Goal: Task Accomplishment & Management: Use online tool/utility

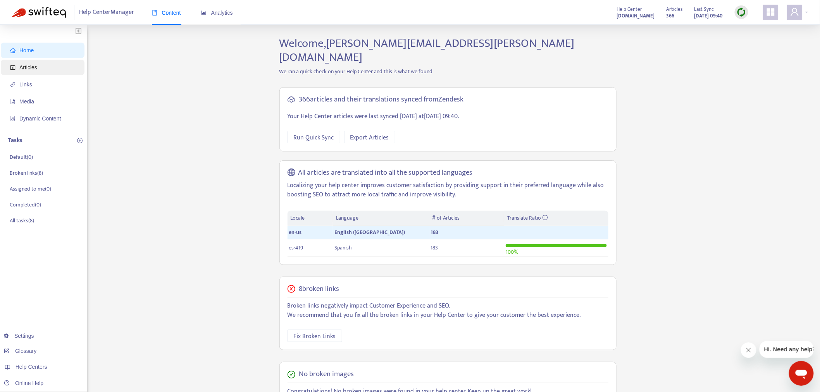
click at [33, 69] on span "Articles" at bounding box center [28, 67] width 18 height 6
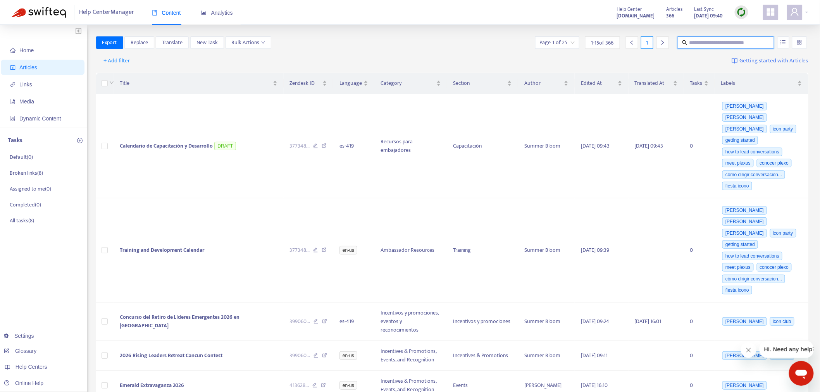
click at [696, 38] on input "text" at bounding box center [726, 42] width 74 height 9
paste input "****"
type input "****"
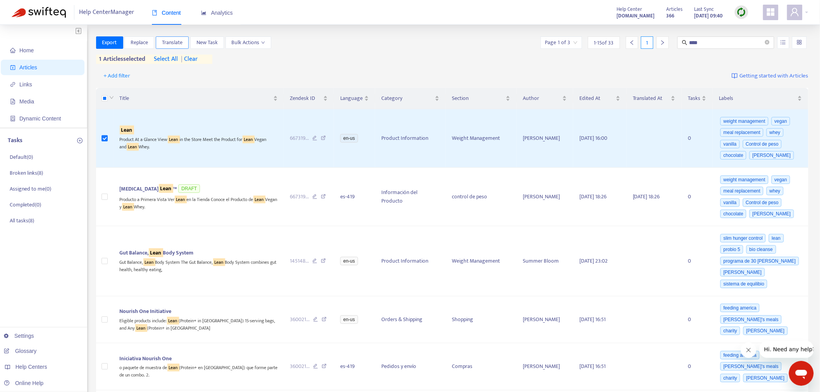
click at [177, 40] on span "Translate" at bounding box center [172, 42] width 21 height 9
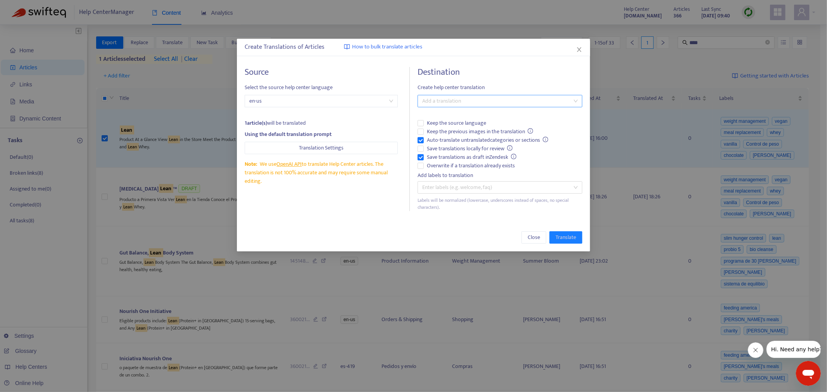
click at [431, 99] on div at bounding box center [495, 101] width 153 height 9
drag, startPoint x: 437, startPoint y: 127, endPoint x: 435, endPoint y: 141, distance: 14.0
click at [437, 128] on div "Spanish ( es-419 )" at bounding box center [500, 129] width 152 height 9
click at [564, 242] on span "Translate" at bounding box center [566, 237] width 21 height 9
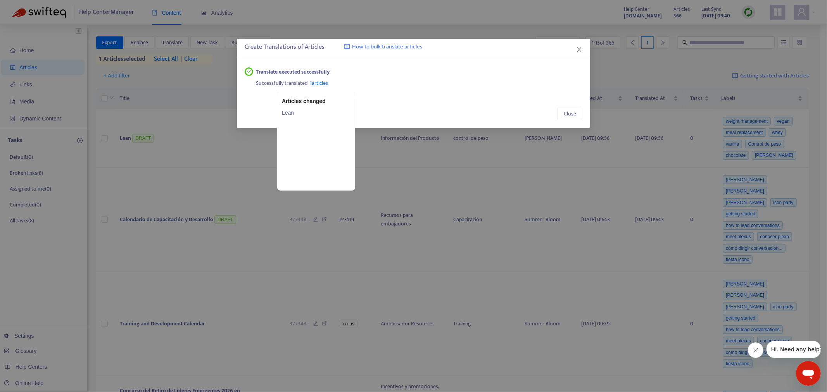
click at [316, 82] on span "1 articles" at bounding box center [319, 83] width 18 height 9
click at [294, 112] on link "Lean" at bounding box center [316, 113] width 69 height 9
